Goal: Task Accomplishment & Management: Use online tool/utility

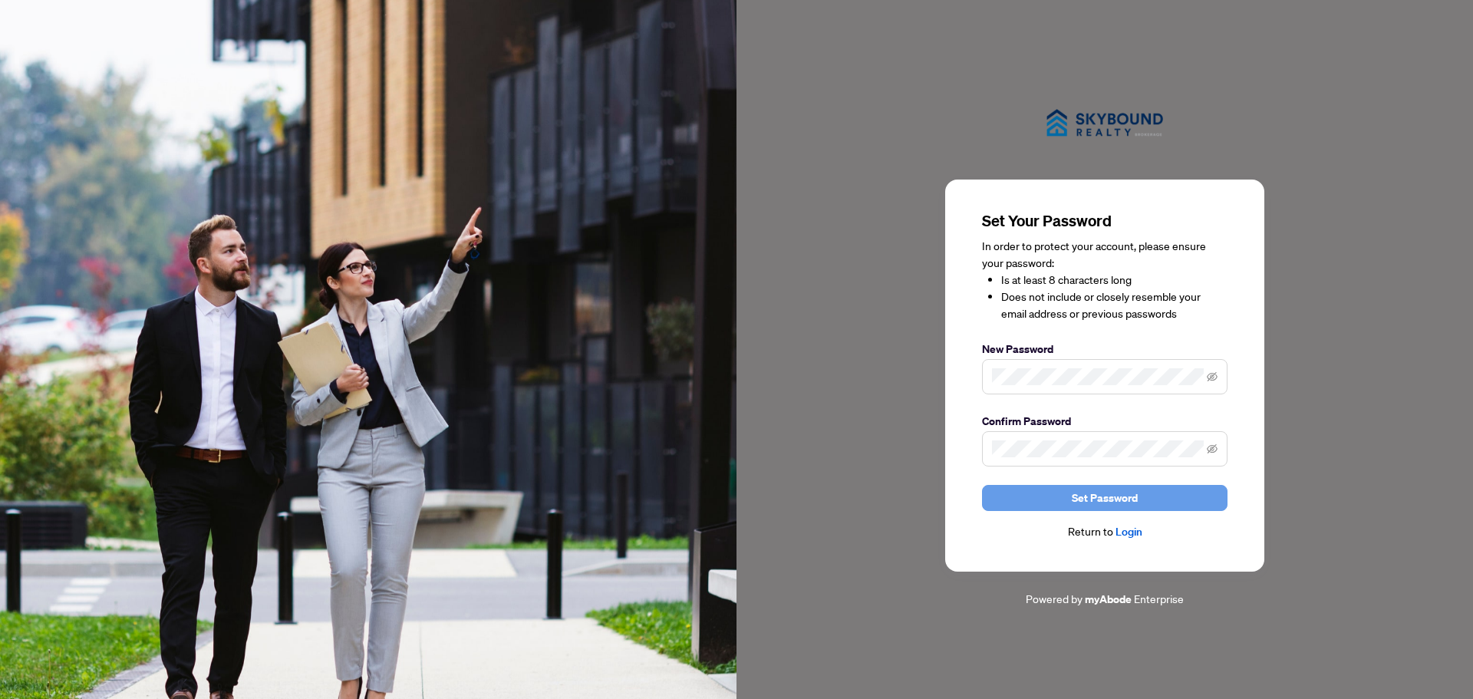
click at [1128, 502] on span "Set Password" at bounding box center [1104, 498] width 66 height 25
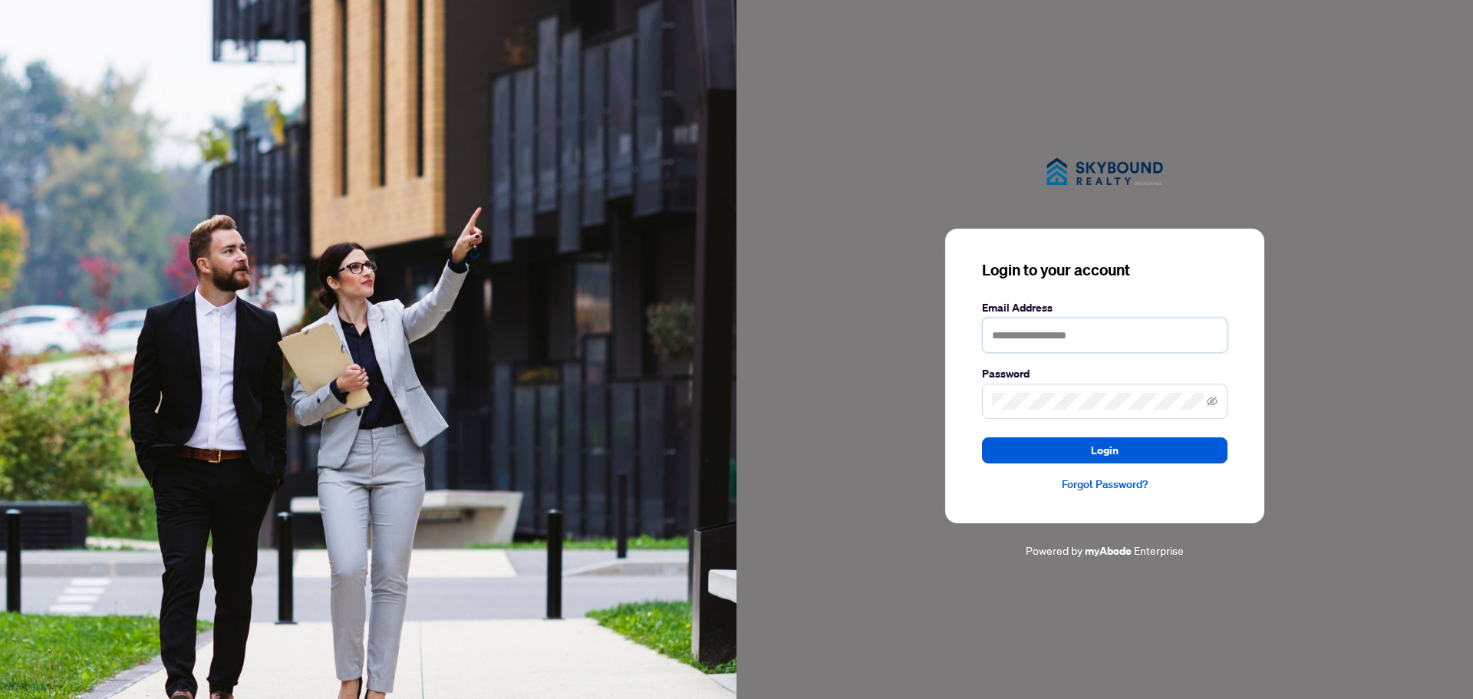
click at [1035, 333] on input "text" at bounding box center [1104, 335] width 245 height 35
type input "**********"
click at [1104, 451] on span "Login" at bounding box center [1105, 450] width 28 height 25
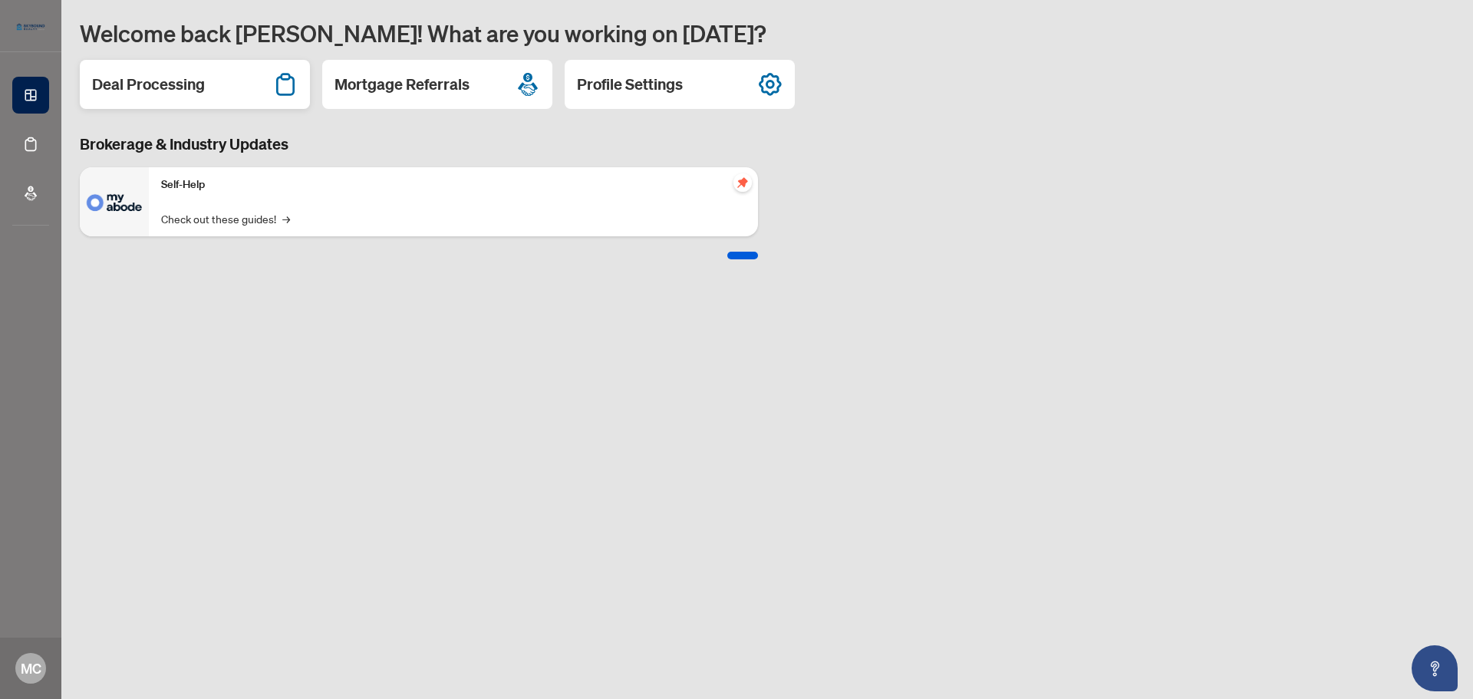
click at [143, 84] on h2 "Deal Processing" at bounding box center [148, 84] width 113 height 21
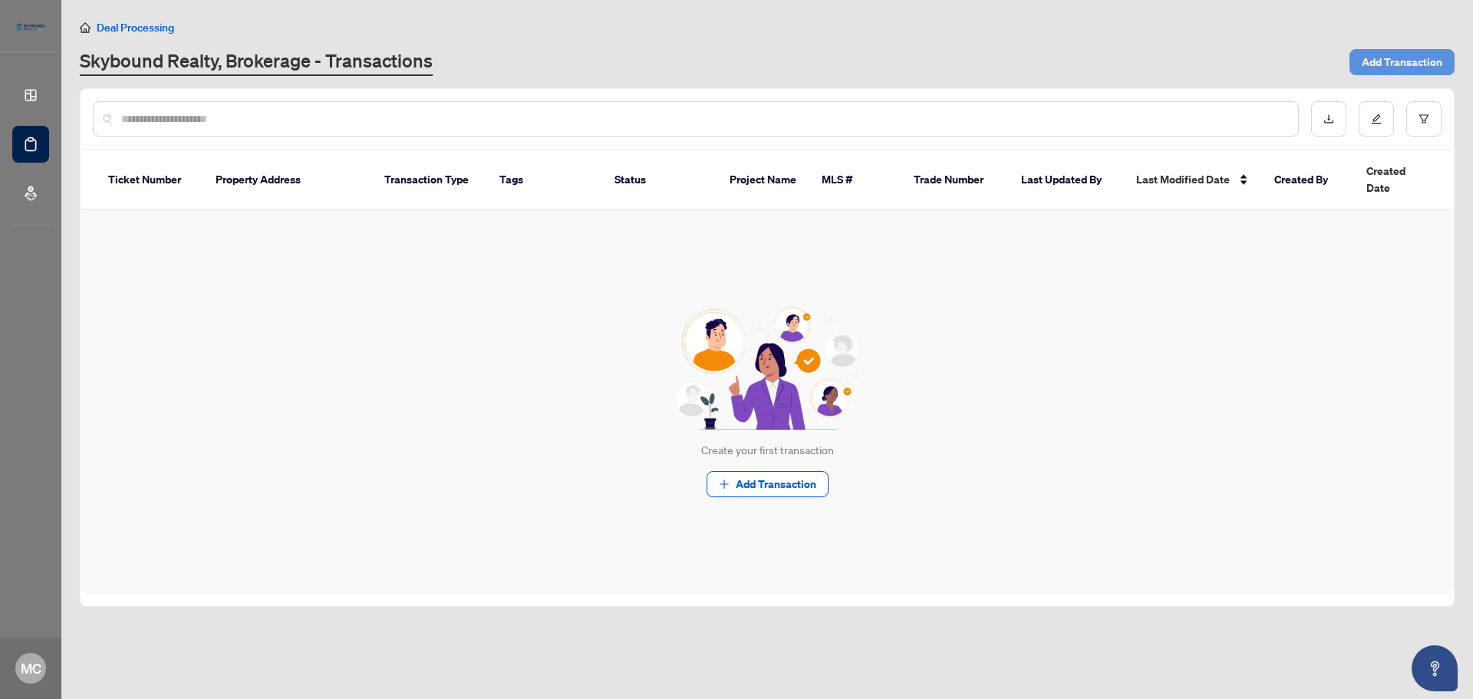
click at [1395, 63] on span "Add Transaction" at bounding box center [1401, 62] width 81 height 25
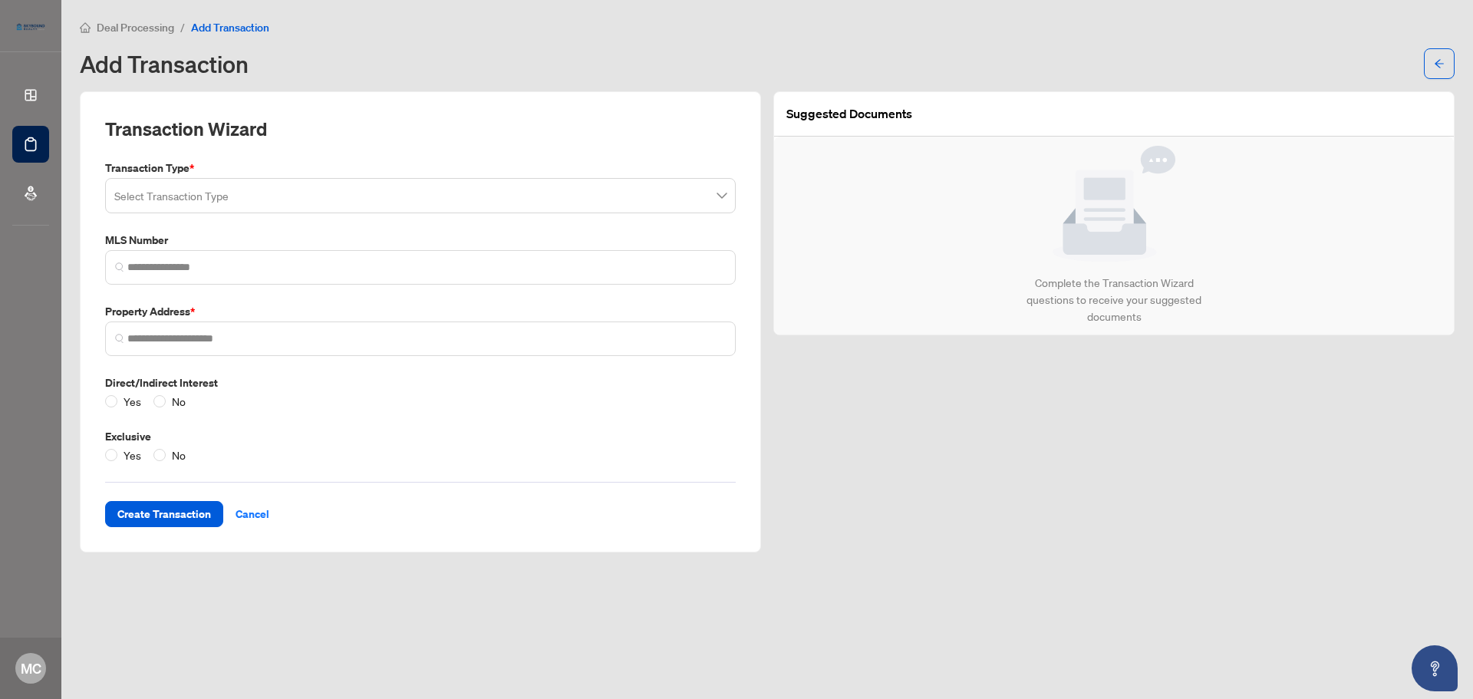
click at [311, 194] on input "search" at bounding box center [413, 198] width 598 height 34
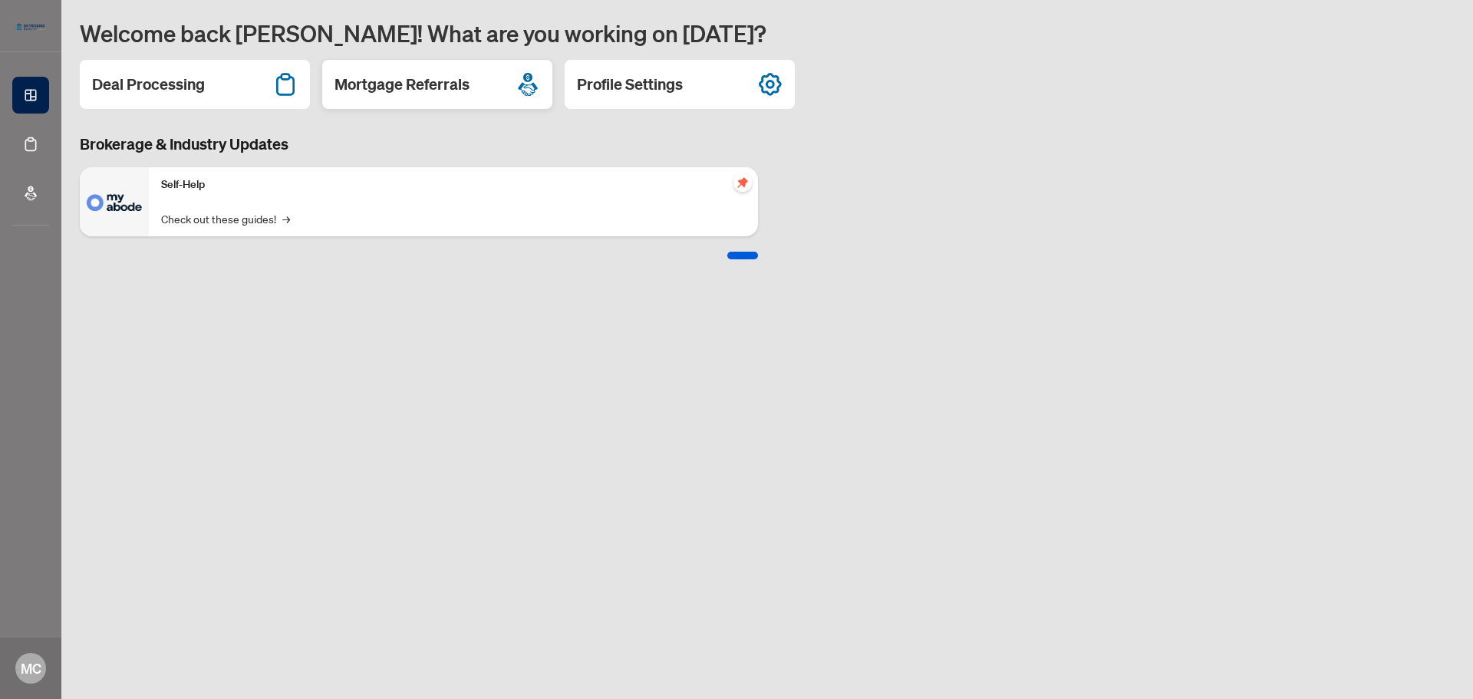
click at [449, 87] on h2 "Mortgage Referrals" at bounding box center [401, 84] width 135 height 21
